Goal: Obtain resource: Download file/media

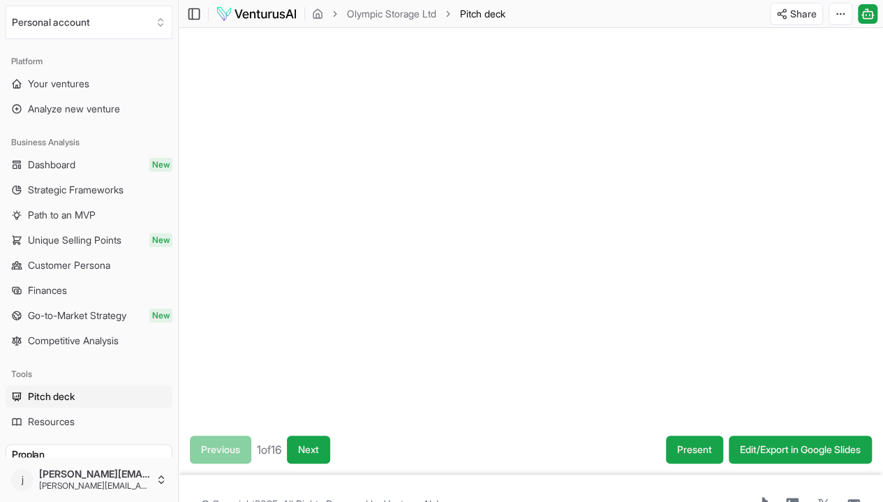
click at [355, 200] on div at bounding box center [531, 226] width 705 height 397
click at [370, 200] on div at bounding box center [531, 226] width 705 height 397
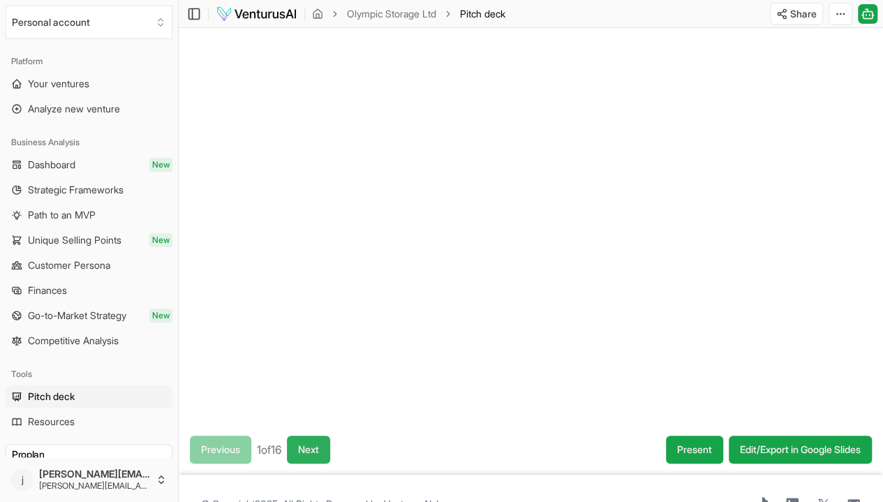
click at [330, 446] on button "Next" at bounding box center [308, 450] width 43 height 28
click at [331, 446] on button "Next" at bounding box center [310, 450] width 43 height 28
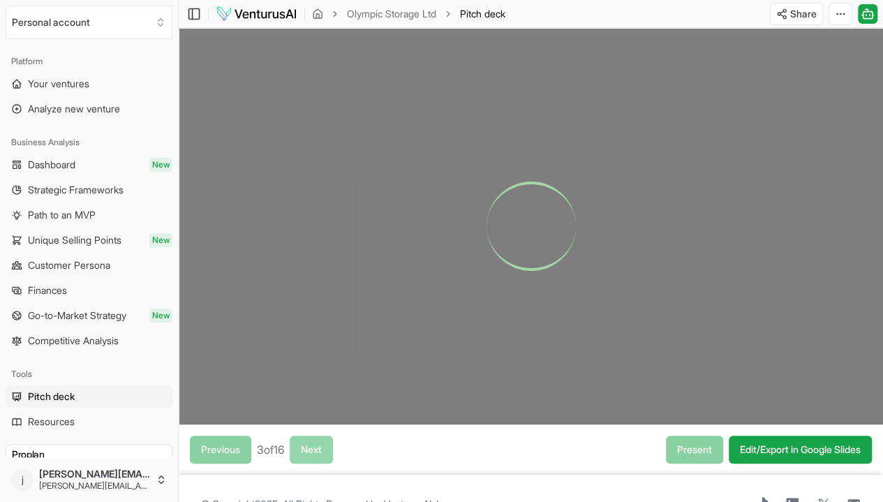
click at [331, 446] on div "Previous 3 of 16 Next" at bounding box center [261, 450] width 143 height 28
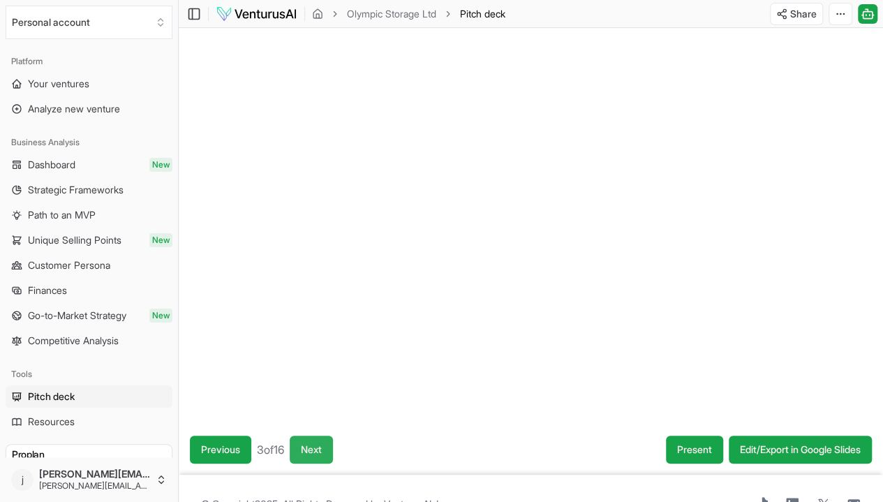
click at [331, 446] on button "Next" at bounding box center [311, 450] width 43 height 28
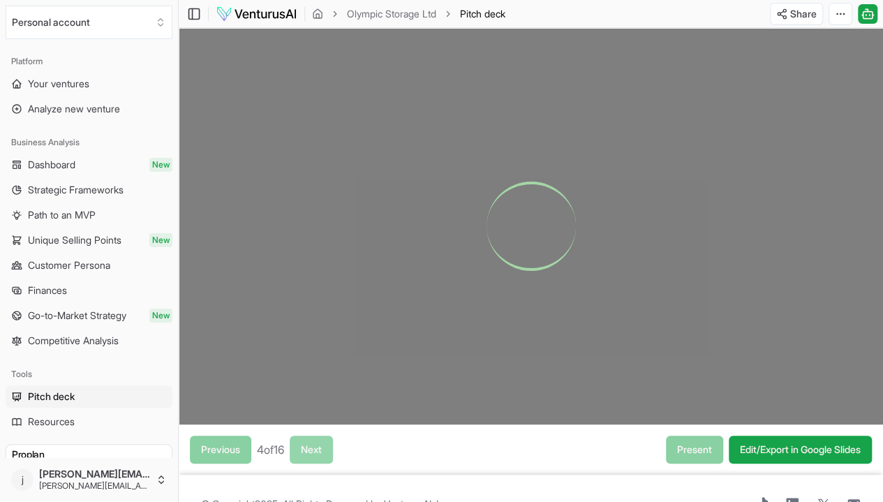
click at [331, 446] on div "Previous 4 of 16 Next" at bounding box center [261, 450] width 143 height 28
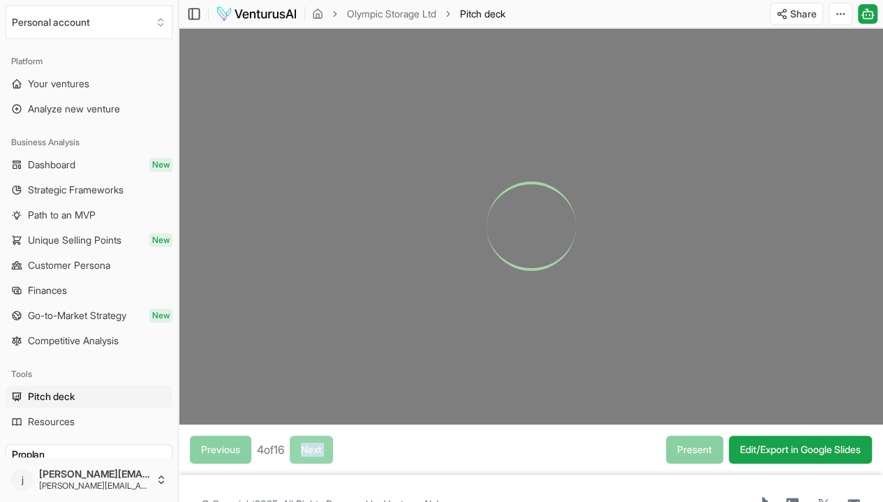
click at [331, 446] on div "Previous 4 of 16 Next" at bounding box center [261, 450] width 143 height 28
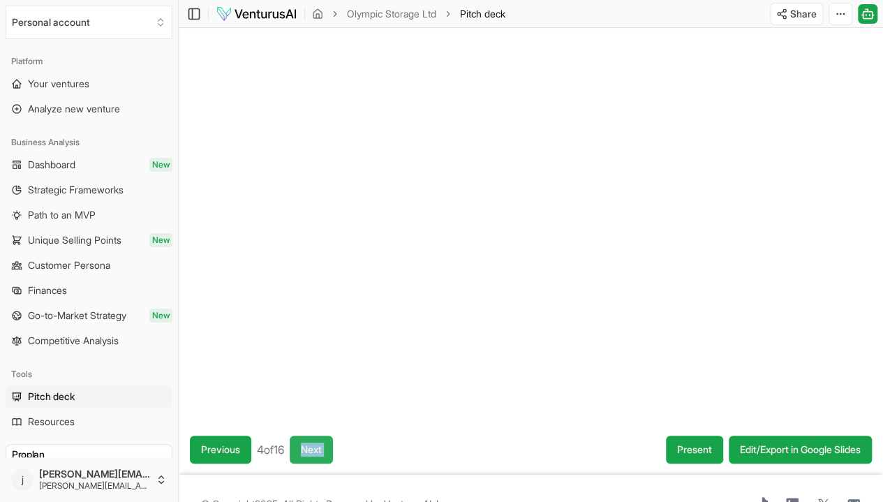
click at [331, 446] on button "Next" at bounding box center [311, 450] width 43 height 28
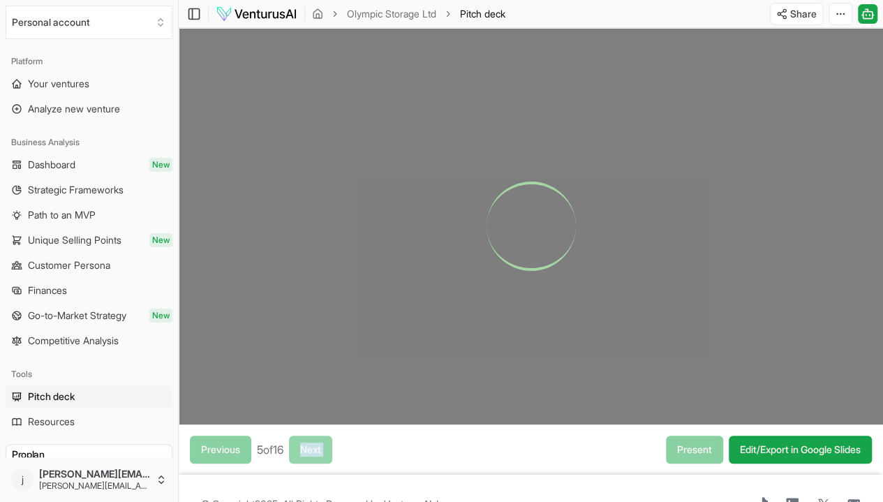
click at [331, 446] on div "Previous 5 of 16 Next" at bounding box center [261, 450] width 142 height 28
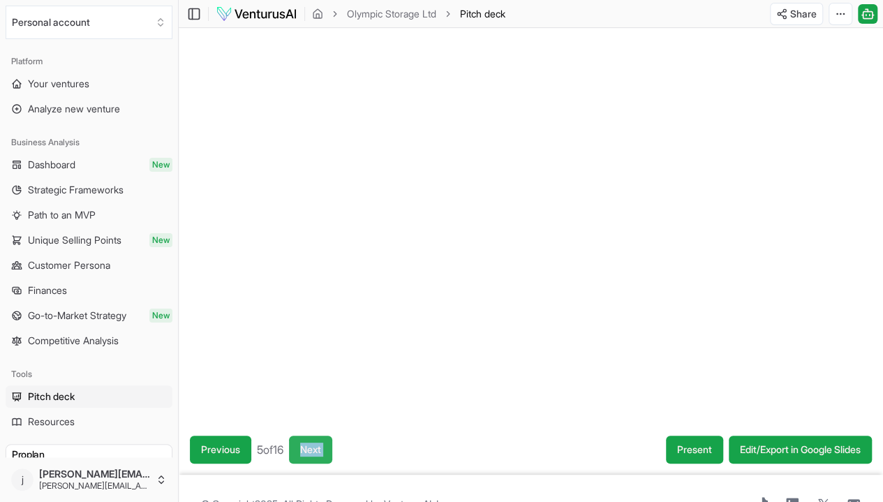
click at [331, 446] on button "Next" at bounding box center [310, 450] width 43 height 28
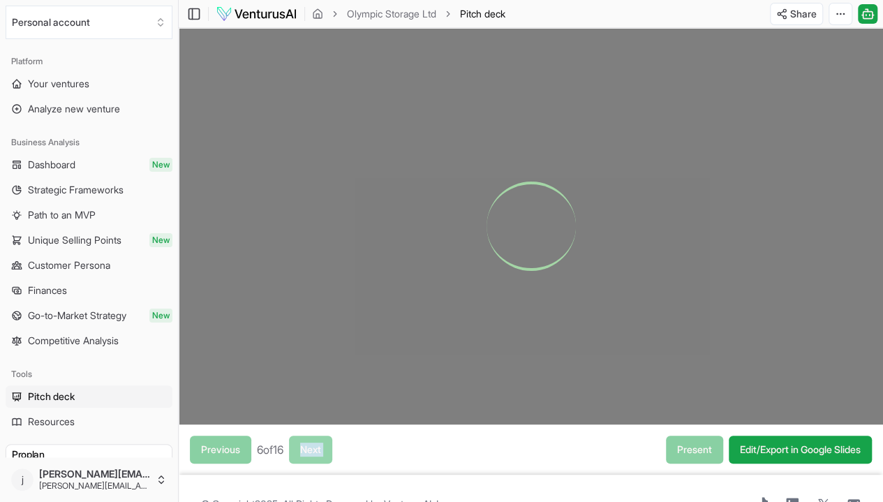
click at [331, 446] on div "Previous 6 of 16 Next" at bounding box center [261, 450] width 142 height 28
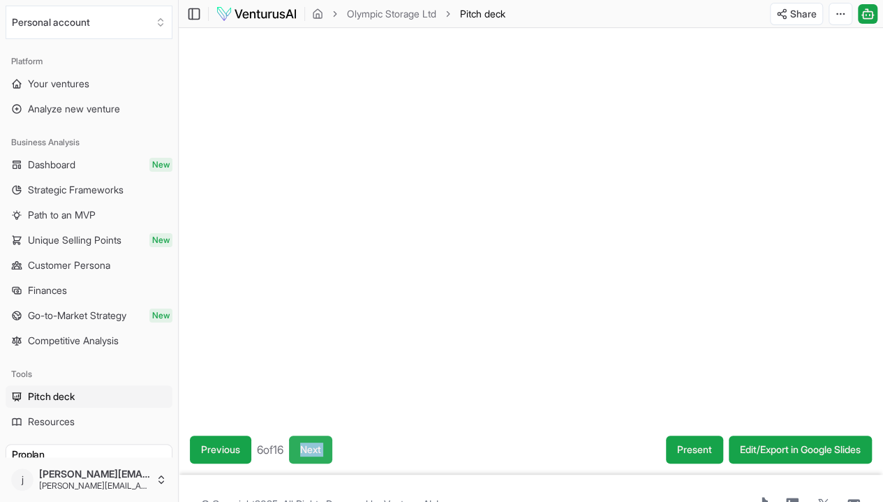
click at [331, 446] on button "Next" at bounding box center [310, 450] width 43 height 28
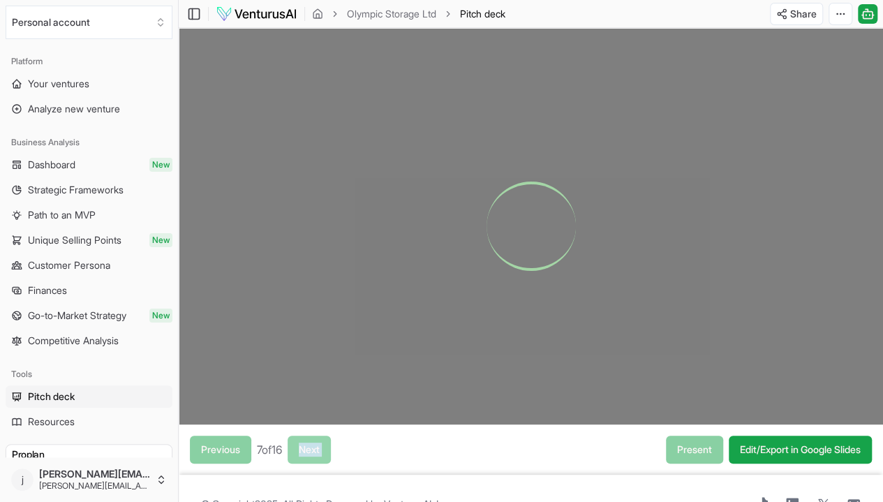
click at [331, 446] on div "Previous 7 of 16 Next" at bounding box center [260, 450] width 141 height 28
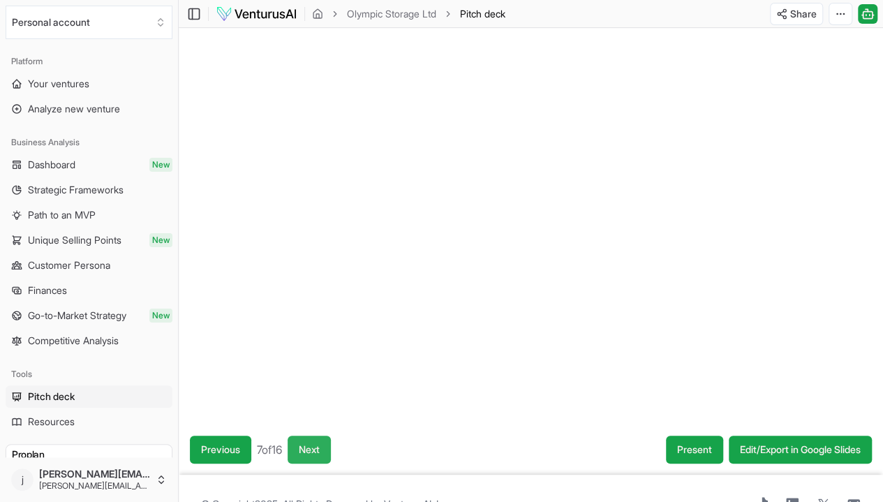
click at [331, 446] on button "Next" at bounding box center [309, 450] width 43 height 28
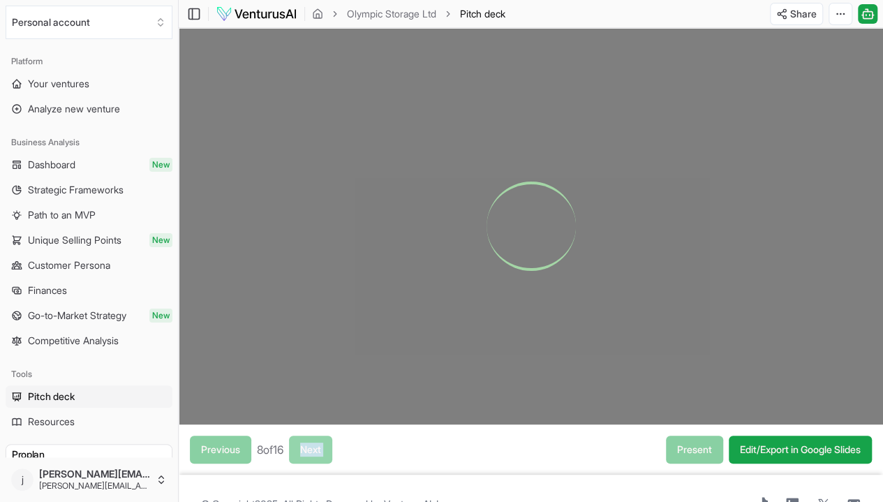
click at [331, 446] on div "Previous 8 of 16 Next" at bounding box center [261, 450] width 142 height 28
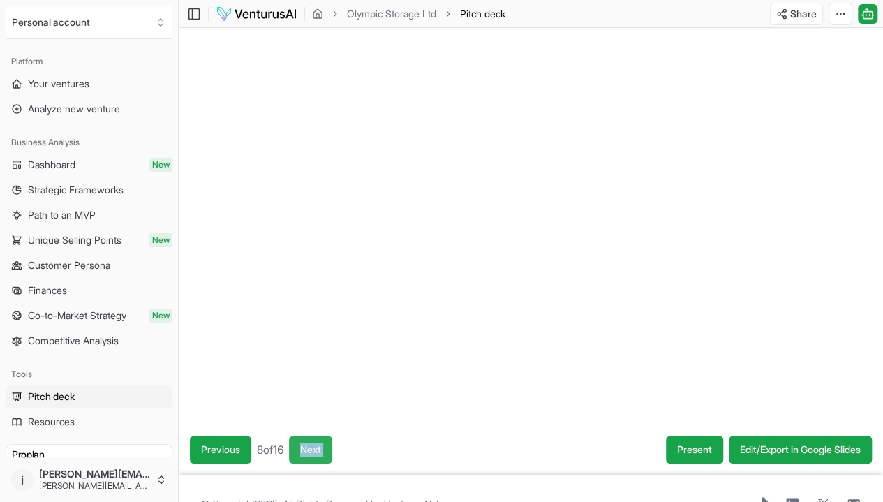
click at [331, 446] on button "Next" at bounding box center [310, 450] width 43 height 28
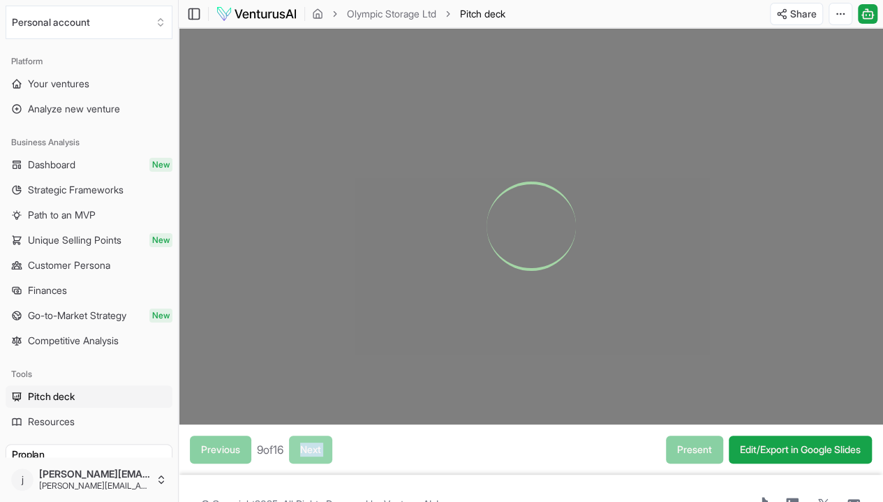
click at [331, 446] on div "Previous 9 of 16 Next" at bounding box center [261, 450] width 142 height 28
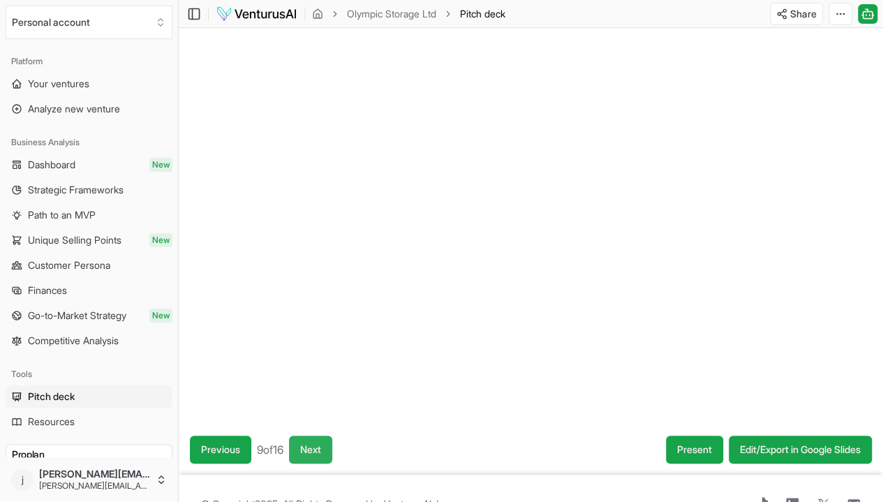
click at [331, 446] on button "Next" at bounding box center [310, 450] width 43 height 28
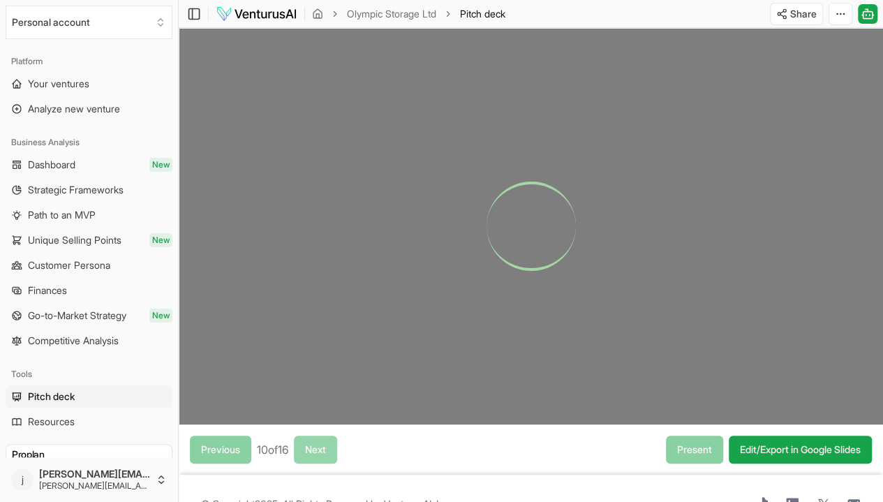
click at [331, 446] on div "Previous 10 of 16 Next" at bounding box center [263, 450] width 147 height 28
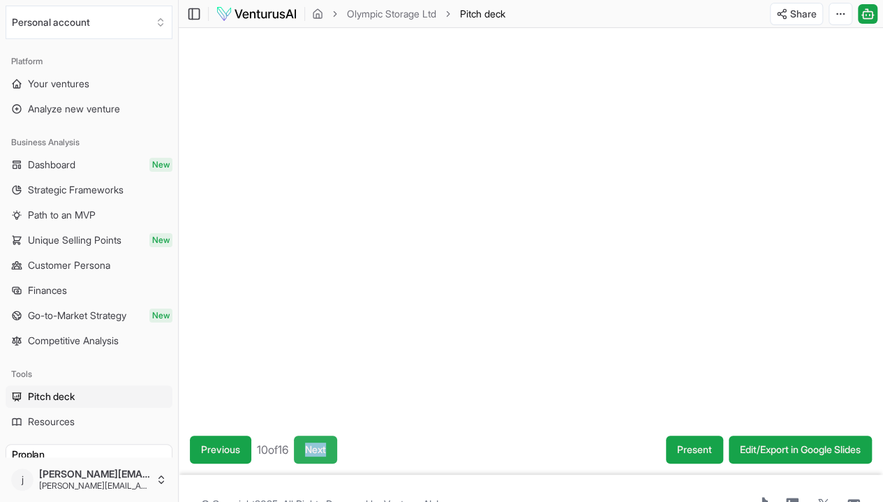
click at [331, 446] on button "Next" at bounding box center [315, 450] width 43 height 28
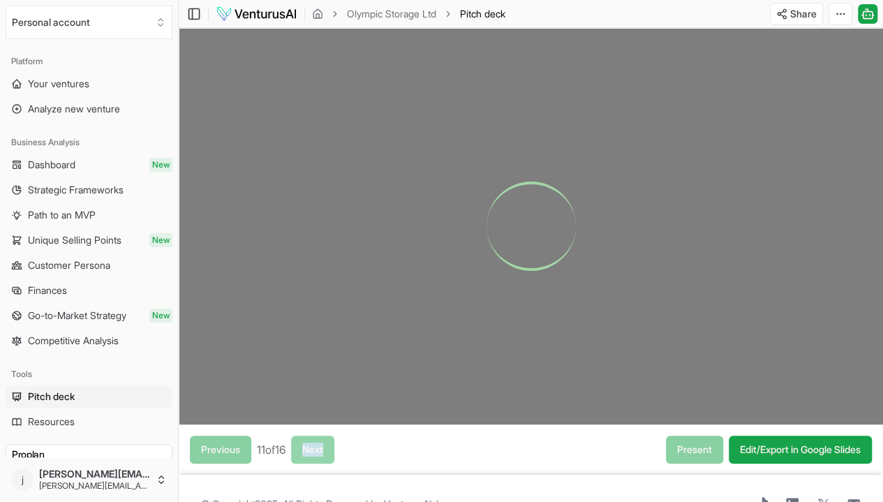
click at [331, 446] on div "Previous 11 of 16 Next" at bounding box center [262, 450] width 145 height 28
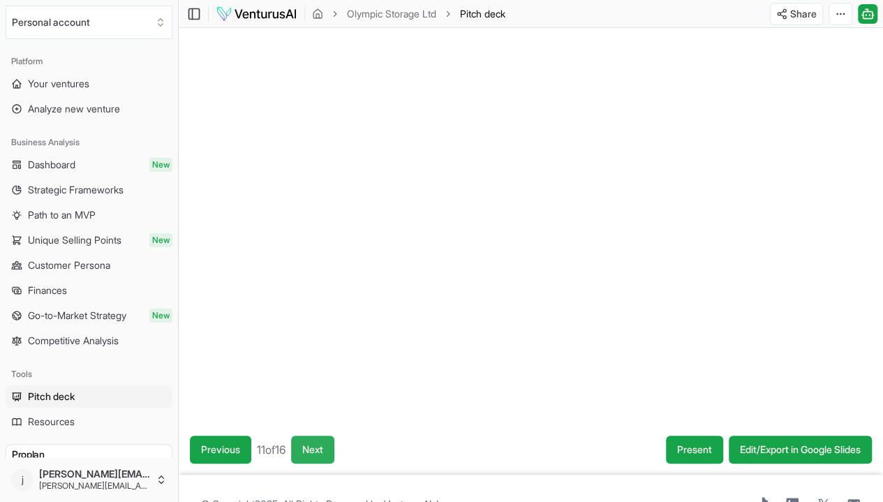
click at [331, 446] on button "Next" at bounding box center [312, 450] width 43 height 28
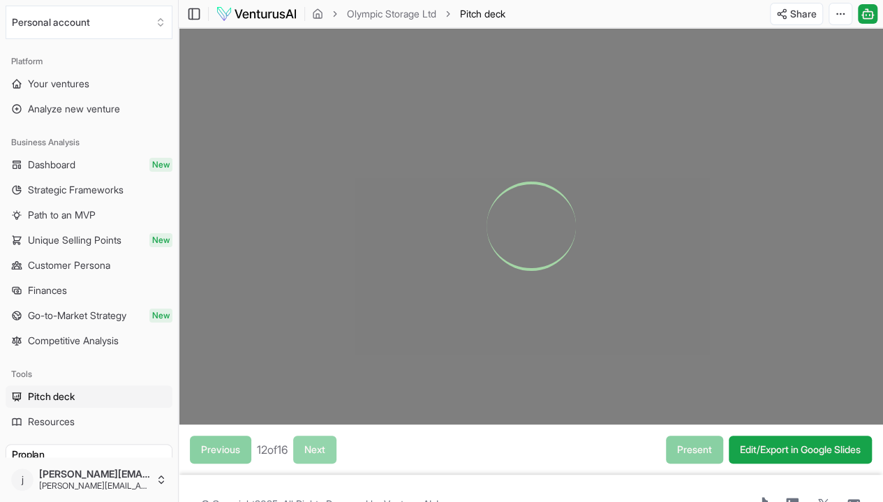
click at [331, 446] on div "Previous 12 of 16 Next" at bounding box center [263, 450] width 147 height 28
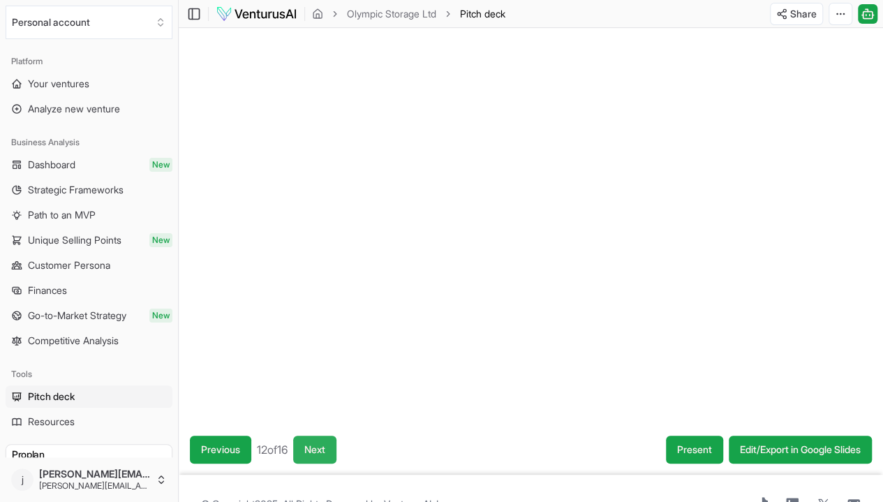
click at [331, 446] on button "Next" at bounding box center [314, 450] width 43 height 28
click at [331, 446] on button "Next" at bounding box center [315, 450] width 43 height 28
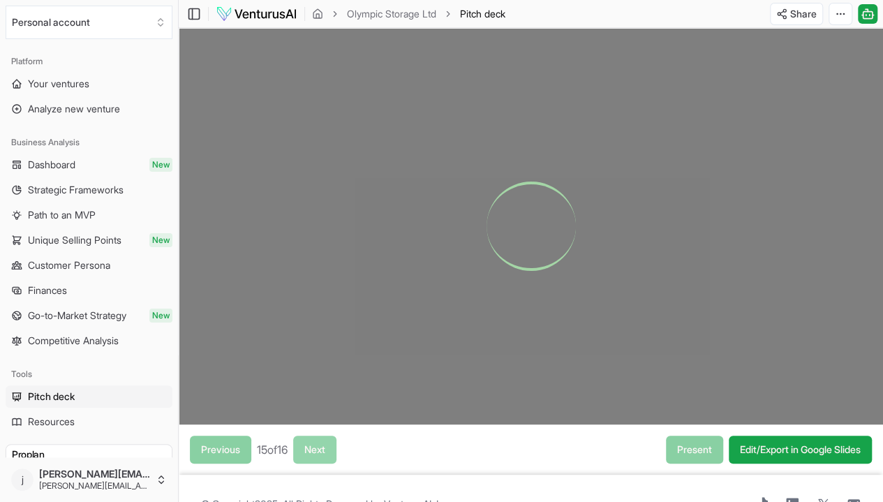
click at [331, 446] on div "Previous 15 of 16 Next" at bounding box center [263, 450] width 147 height 28
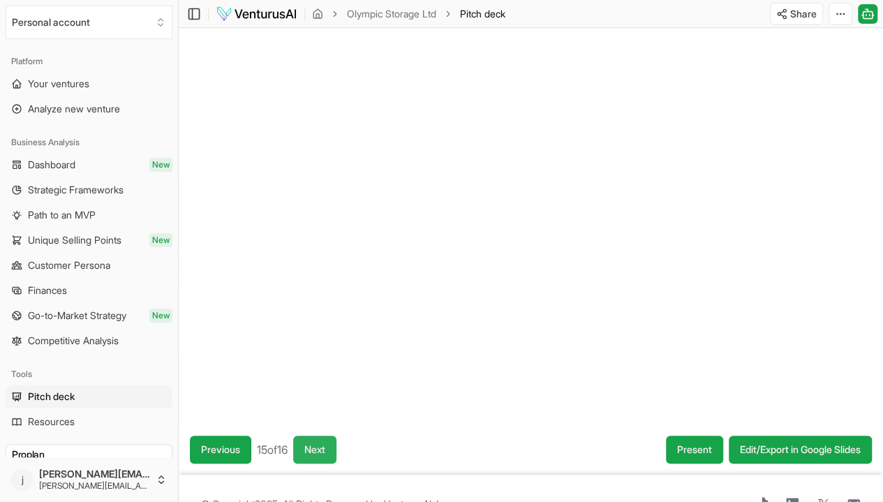
click at [331, 446] on button "Next" at bounding box center [314, 450] width 43 height 28
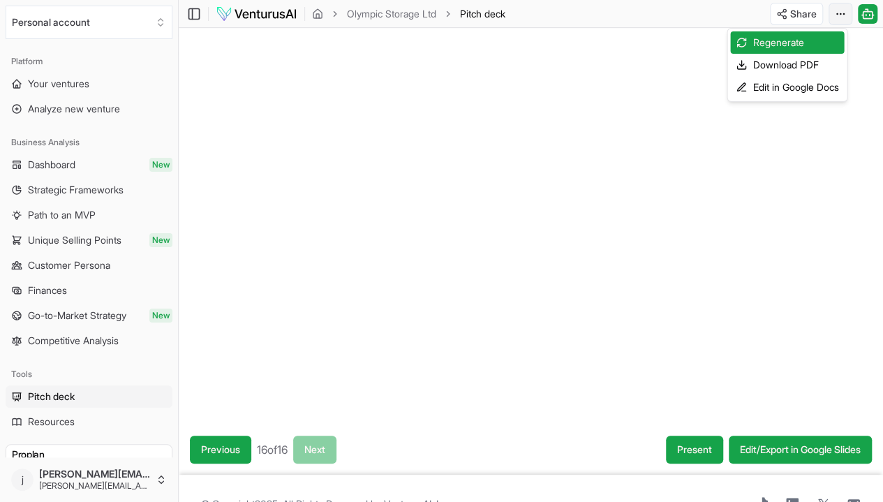
click at [841, 17] on html "We value your privacy We use cookies to enhance your browsing experience, serve…" at bounding box center [441, 251] width 883 height 502
click at [777, 66] on div "Download PDF" at bounding box center [788, 65] width 114 height 22
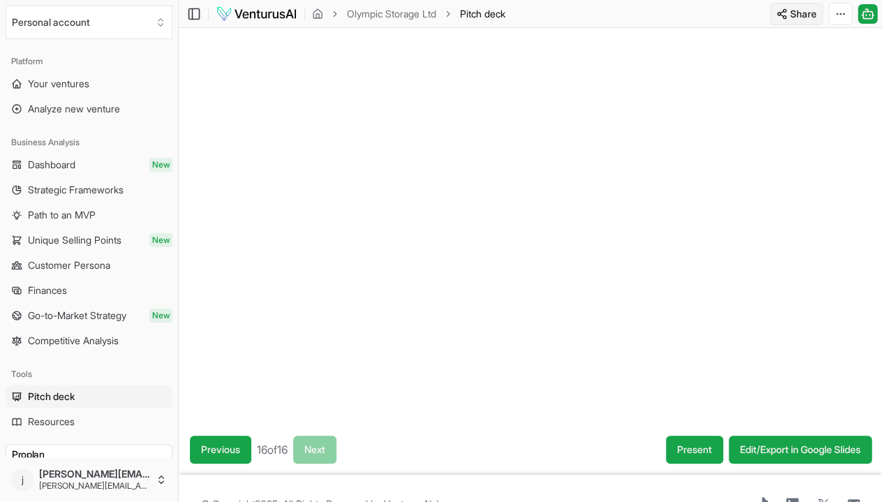
click at [807, 11] on html "We value your privacy We use cookies to enhance your browsing experience, serve…" at bounding box center [441, 251] width 883 height 502
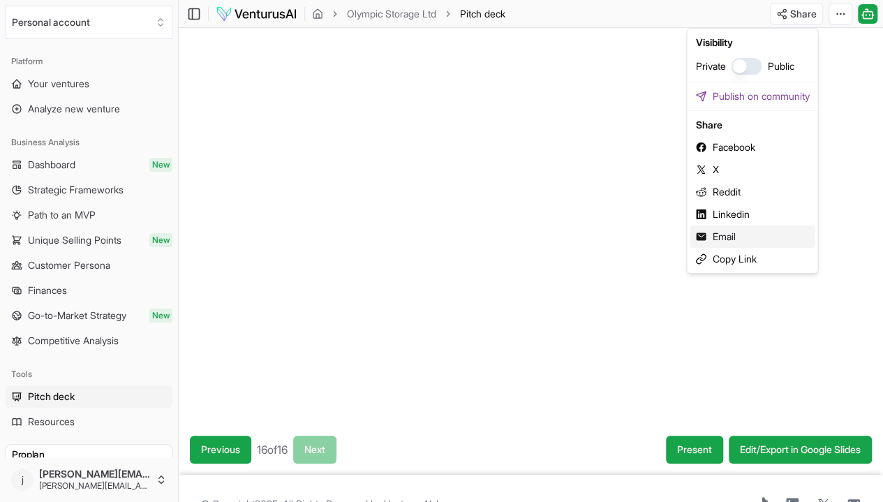
click at [729, 238] on div "Email" at bounding box center [752, 237] width 125 height 22
